Goal: Task Accomplishment & Management: Manage account settings

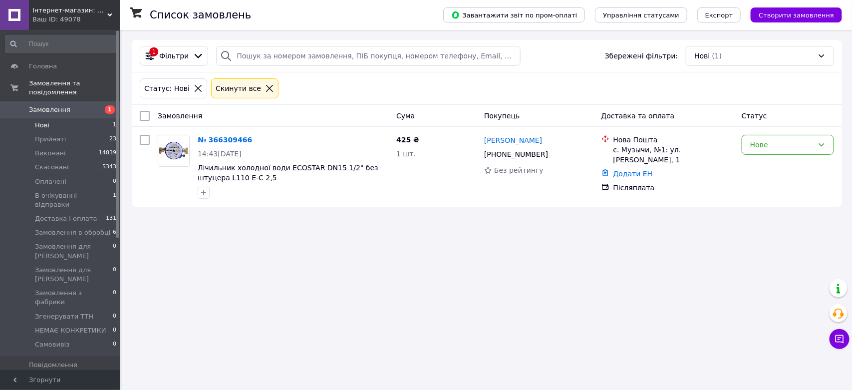
click at [60, 118] on li "Нові 1" at bounding box center [61, 125] width 122 height 14
click at [62, 118] on li "Нові 1" at bounding box center [61, 125] width 122 height 14
click at [66, 191] on span "В очікуванні відправки" at bounding box center [74, 200] width 78 height 18
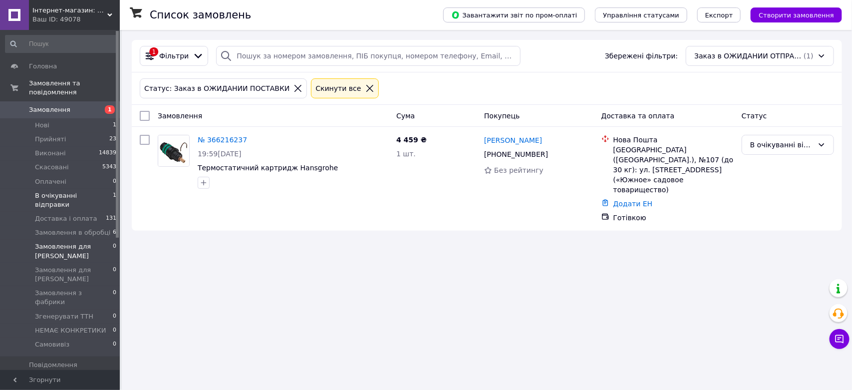
click at [74, 242] on span "Замовлення для [PERSON_NAME]" at bounding box center [74, 251] width 78 height 18
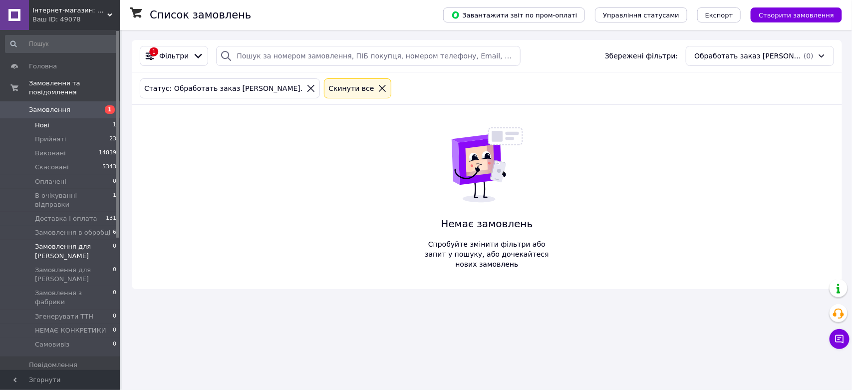
click at [50, 119] on li "Нові 1" at bounding box center [61, 125] width 122 height 14
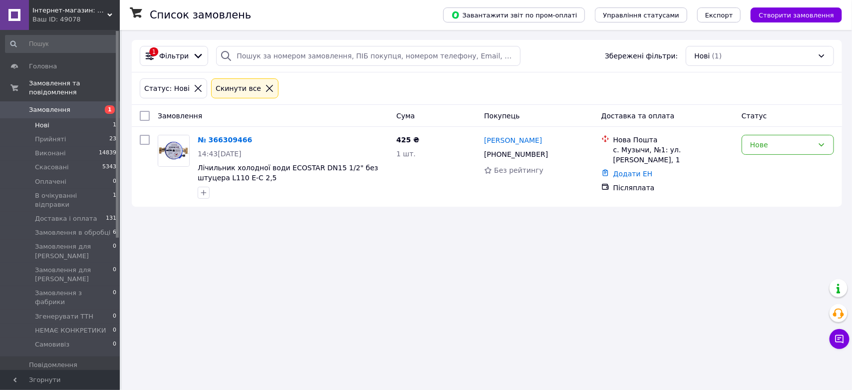
click at [65, 118] on li "Нові 1" at bounding box center [61, 125] width 122 height 14
click at [63, 175] on li "Оплачені 0" at bounding box center [61, 182] width 122 height 14
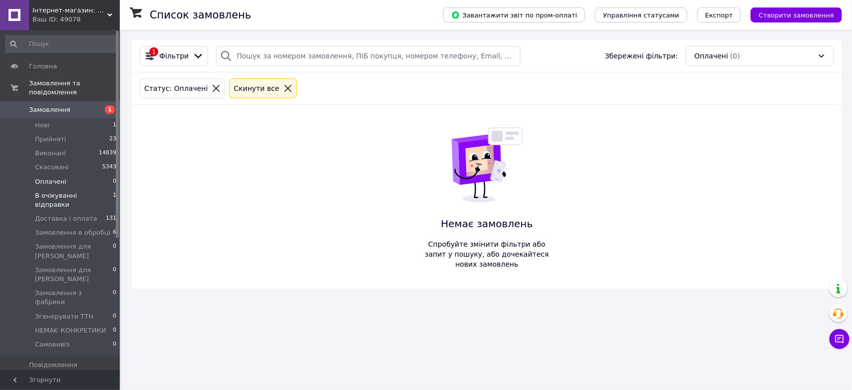
click at [66, 191] on span "В очікуванні відправки" at bounding box center [74, 200] width 78 height 18
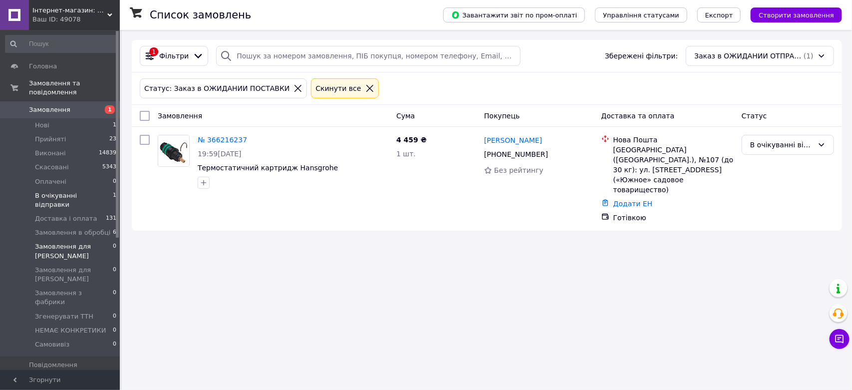
click at [62, 242] on span "Замовлення для [PERSON_NAME]" at bounding box center [74, 251] width 78 height 18
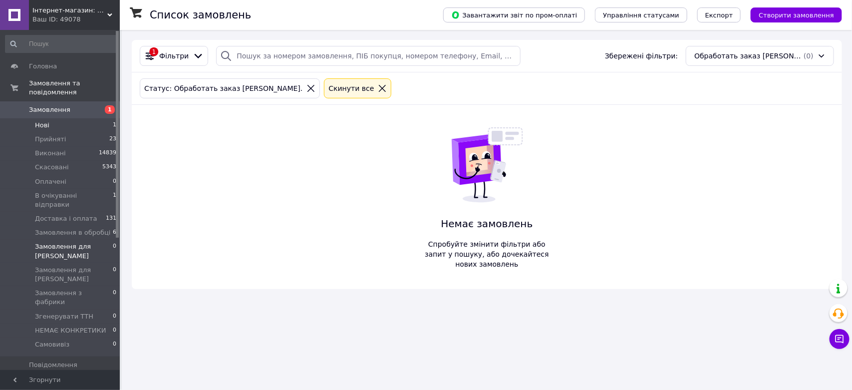
click at [67, 118] on li "Нові 1" at bounding box center [61, 125] width 122 height 14
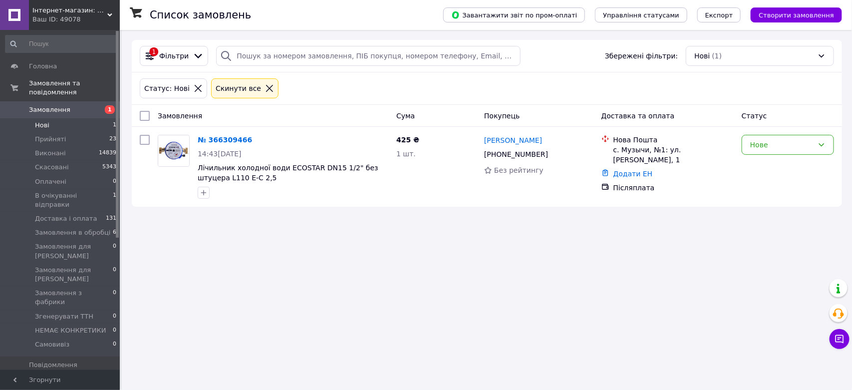
click at [76, 118] on li "Нові 1" at bounding box center [61, 125] width 122 height 14
click at [66, 191] on span "В очікуванні відправки" at bounding box center [74, 200] width 78 height 18
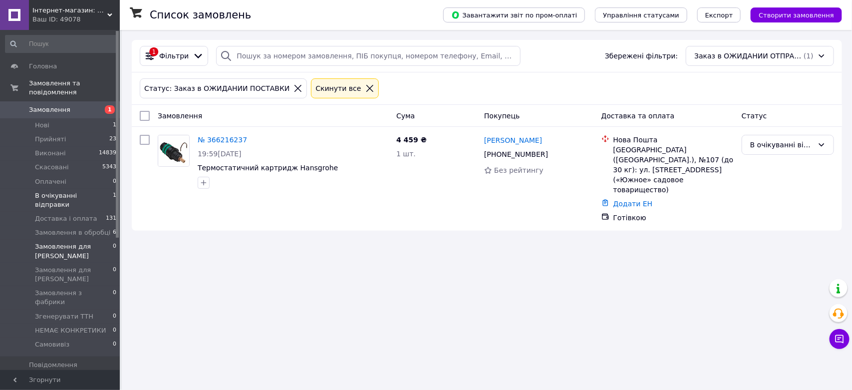
click at [80, 242] on span "Замовлення для [PERSON_NAME]" at bounding box center [74, 251] width 78 height 18
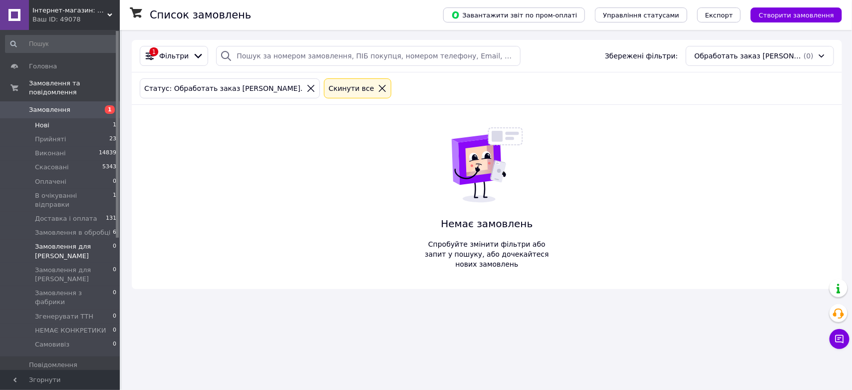
click at [61, 118] on li "Нові 1" at bounding box center [61, 125] width 122 height 14
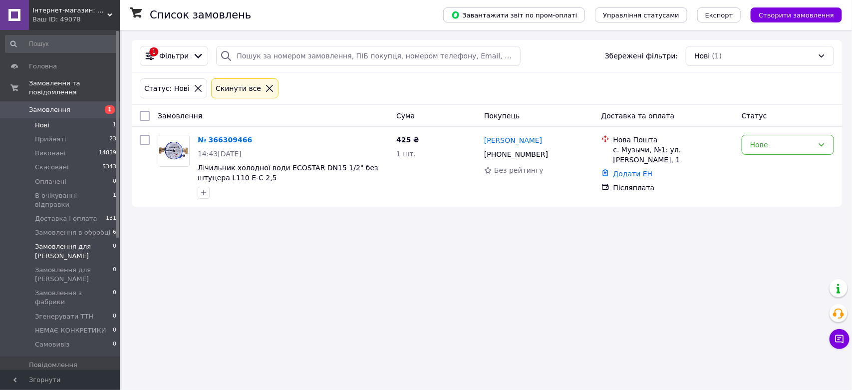
click at [88, 242] on span "Замовлення для [PERSON_NAME]" at bounding box center [74, 251] width 78 height 18
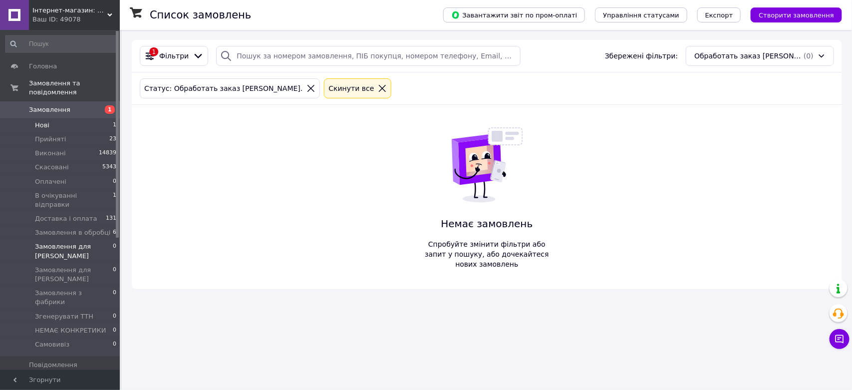
click at [48, 121] on span "Нові" at bounding box center [42, 125] width 14 height 9
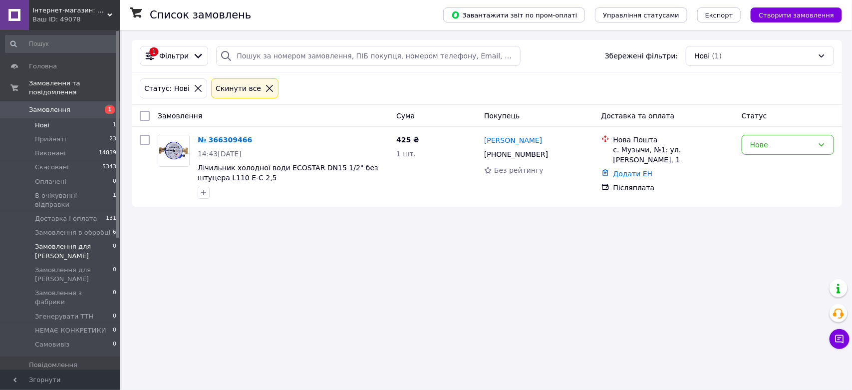
click at [58, 242] on span "Замовлення для [PERSON_NAME]" at bounding box center [74, 251] width 78 height 18
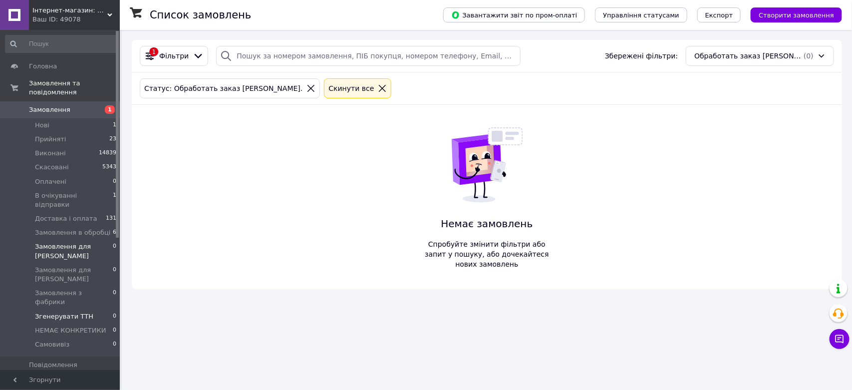
click at [78, 312] on span "Згенерувати ТТН" at bounding box center [64, 316] width 58 height 9
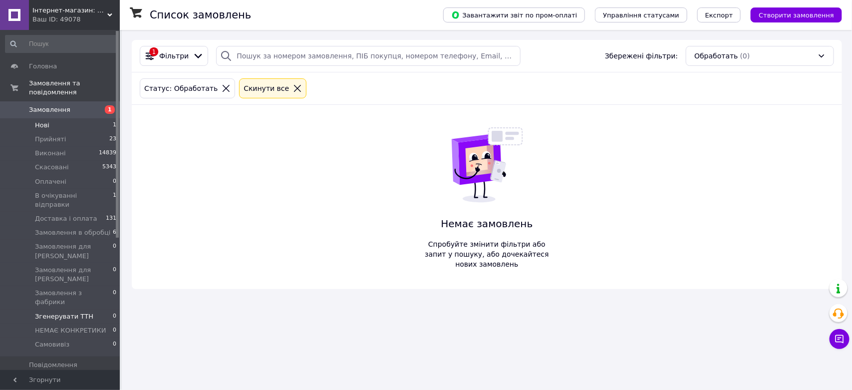
click at [72, 118] on li "Нові 1" at bounding box center [61, 125] width 122 height 14
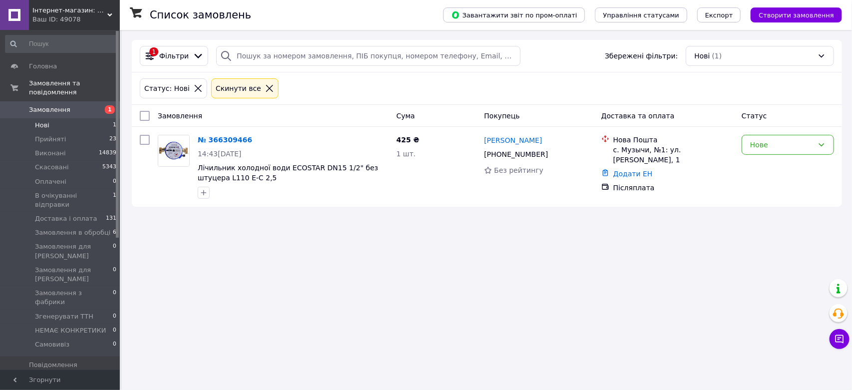
click at [77, 119] on li "Нові 1" at bounding box center [61, 125] width 122 height 14
click at [45, 121] on span "Нові" at bounding box center [42, 125] width 14 height 9
click at [59, 118] on li "Нові 1" at bounding box center [61, 125] width 122 height 14
click at [64, 242] on span "Замовлення для [PERSON_NAME]" at bounding box center [74, 251] width 78 height 18
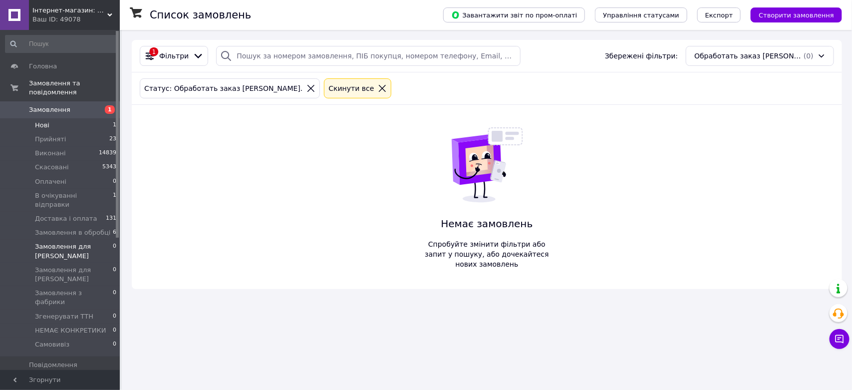
click at [56, 118] on li "Нові 1" at bounding box center [61, 125] width 122 height 14
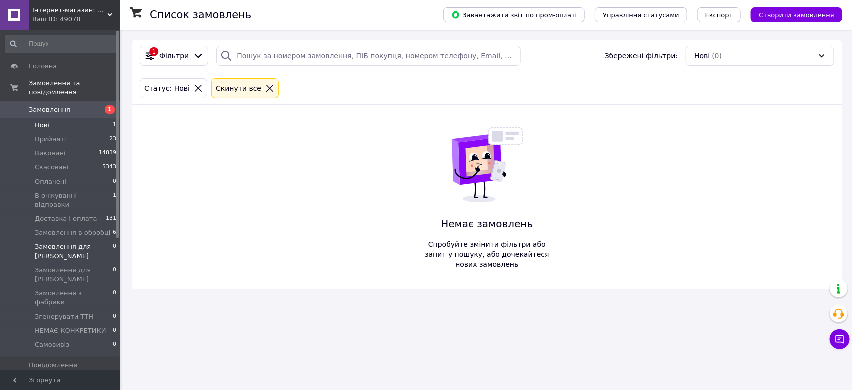
click at [71, 242] on span "Замовлення для [PERSON_NAME]" at bounding box center [74, 251] width 78 height 18
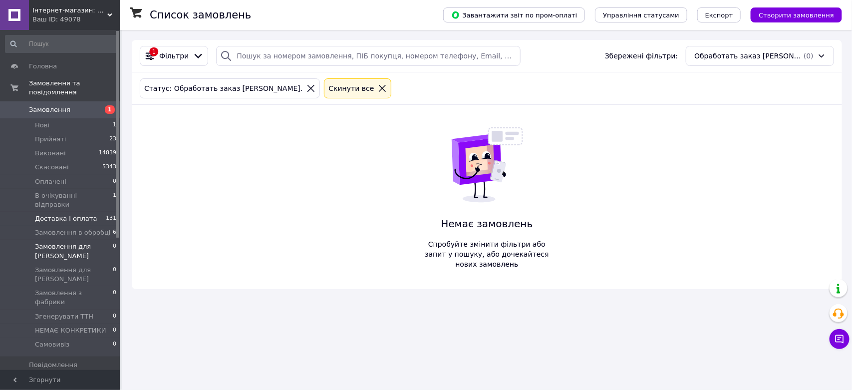
click at [76, 214] on span "Доставка і оплата" at bounding box center [66, 218] width 62 height 9
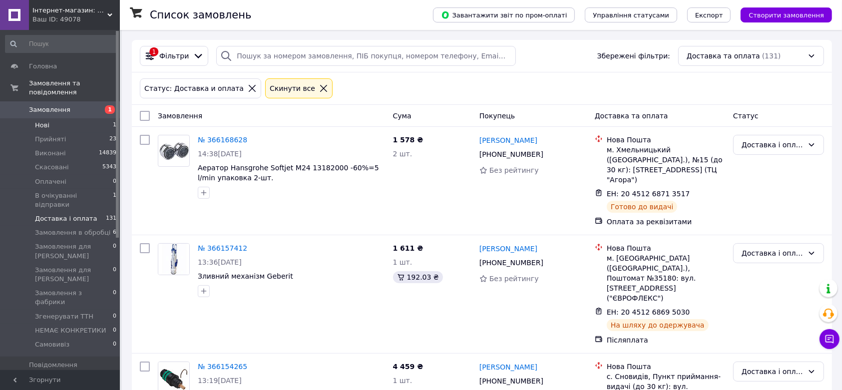
click at [45, 121] on span "Нові" at bounding box center [42, 125] width 14 height 9
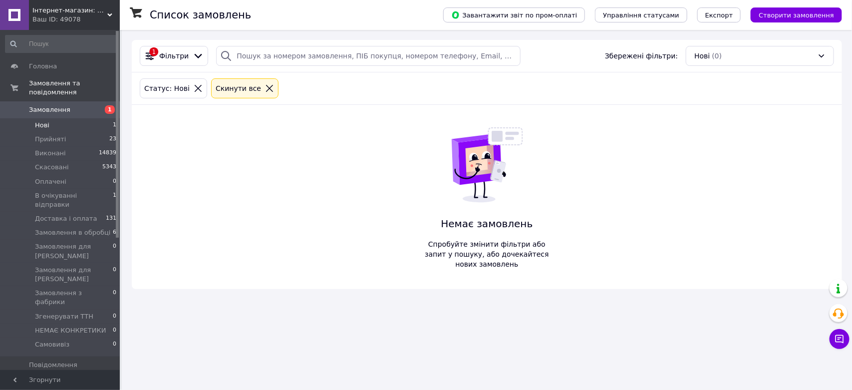
click at [61, 119] on li "Нові 1" at bounding box center [61, 125] width 122 height 14
click at [73, 242] on span "Замовлення для [PERSON_NAME]" at bounding box center [74, 251] width 78 height 18
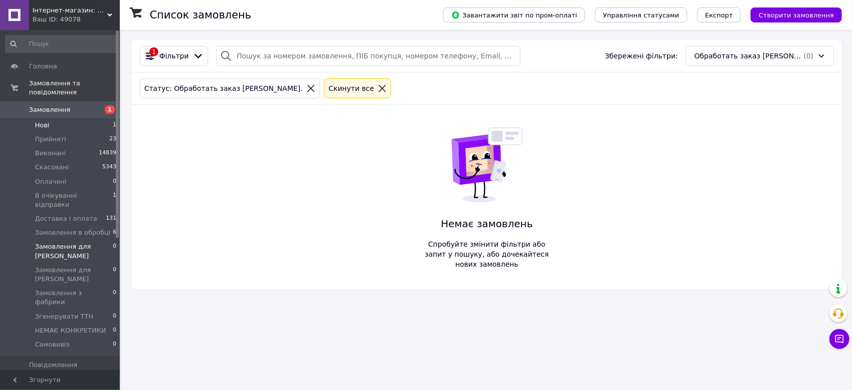
click at [66, 118] on li "Нові 1" at bounding box center [61, 125] width 122 height 14
